Goal: Transaction & Acquisition: Purchase product/service

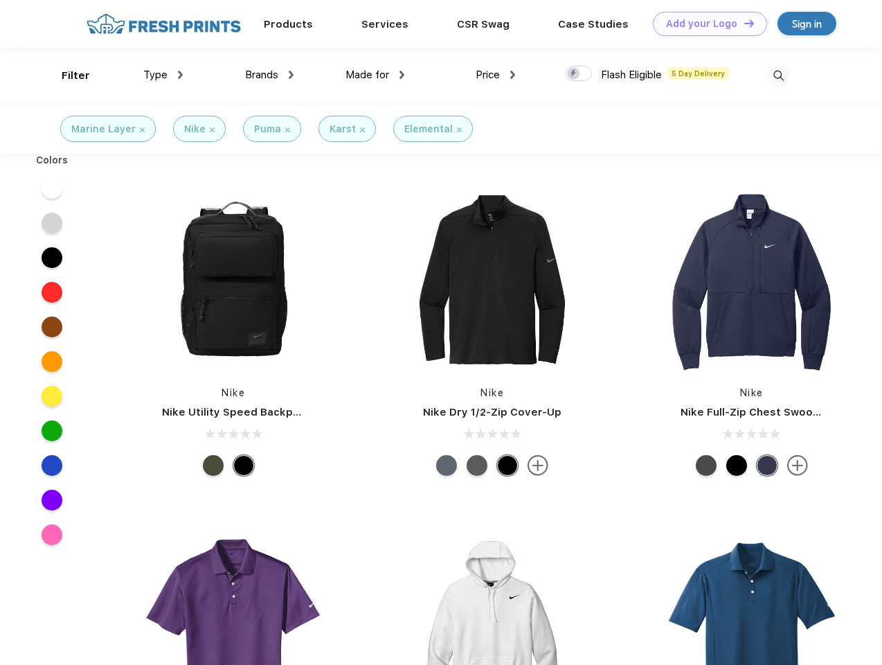
scroll to position [1, 0]
click at [705, 24] on link "Add your Logo Design Tool" at bounding box center [710, 24] width 114 height 24
click at [0, 0] on div "Design Tool" at bounding box center [0, 0] width 0 height 0
click at [743, 23] on link "Add your Logo Design Tool" at bounding box center [710, 24] width 114 height 24
click at [66, 75] on div "Filter" at bounding box center [76, 76] width 28 height 16
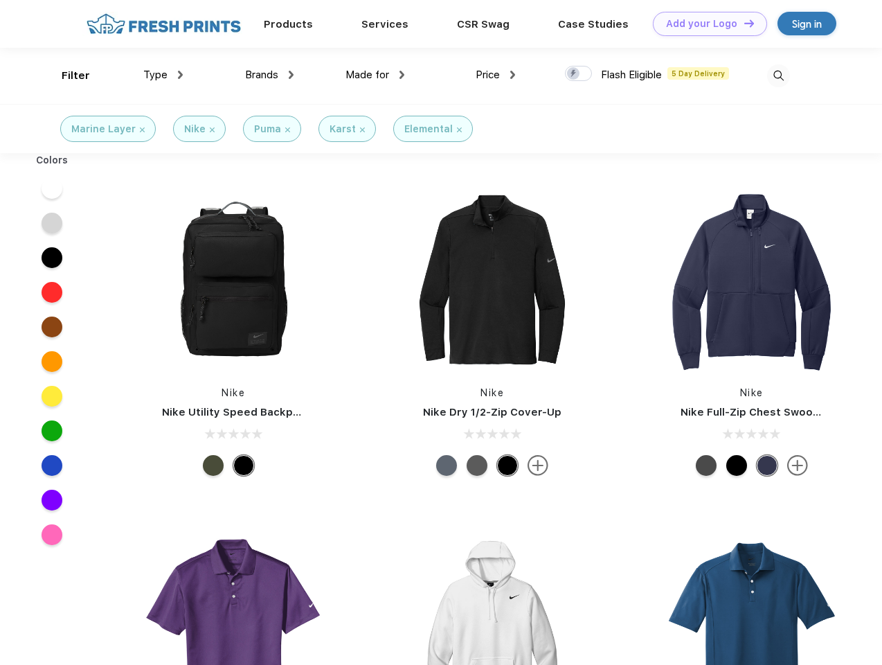
click at [163, 75] on span "Type" at bounding box center [155, 75] width 24 height 12
click at [269, 75] on span "Brands" at bounding box center [261, 75] width 33 height 12
click at [375, 75] on span "Made for" at bounding box center [368, 75] width 44 height 12
click at [496, 75] on span "Price" at bounding box center [488, 75] width 24 height 12
click at [579, 74] on div at bounding box center [578, 73] width 27 height 15
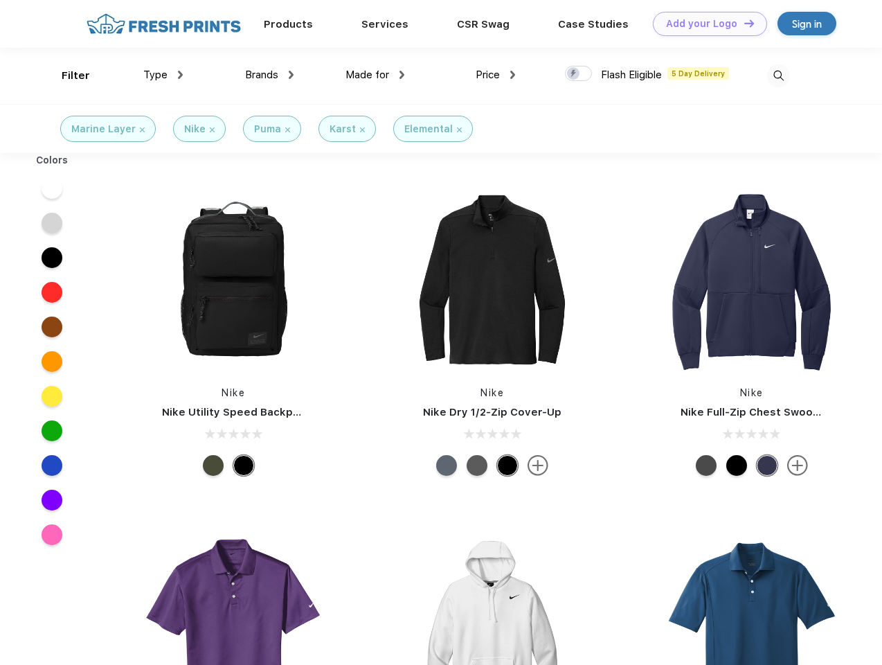
click at [574, 74] on input "checkbox" at bounding box center [569, 69] width 9 height 9
click at [778, 75] on img at bounding box center [778, 75] width 23 height 23
